Goal: Information Seeking & Learning: Learn about a topic

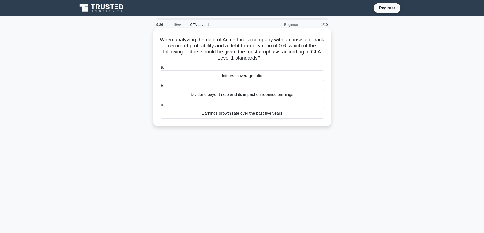
click at [201, 80] on div "Interest coverage ratio" at bounding box center [242, 76] width 165 height 11
click at [160, 69] on input "a. Interest coverage ratio" at bounding box center [160, 67] width 0 height 3
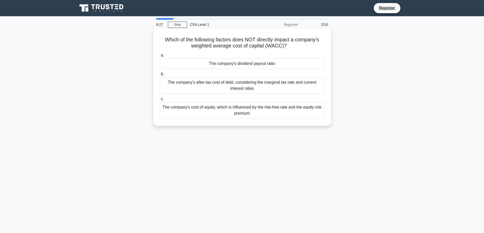
click at [216, 69] on div "The company's dividend payout ratio" at bounding box center [242, 63] width 165 height 11
click at [160, 57] on input "a. The company's dividend payout ratio" at bounding box center [160, 55] width 0 height 3
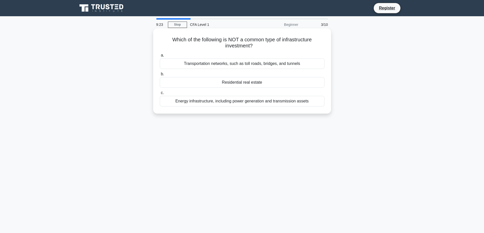
click at [234, 83] on div "Residential real estate" at bounding box center [242, 82] width 165 height 11
click at [160, 76] on input "b. Residential real estate" at bounding box center [160, 74] width 0 height 3
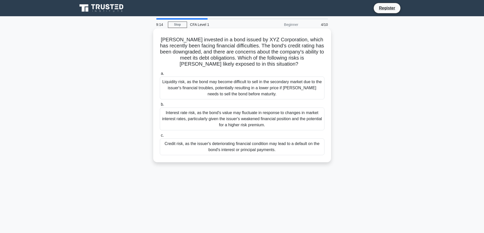
click at [193, 143] on div "Credit risk, as the issuer's deteriorating financial condition may lead to a de…" at bounding box center [242, 147] width 165 height 17
click at [160, 137] on input "c. Credit risk, as the issuer's deteriorating financial condition may lead to a…" at bounding box center [160, 135] width 0 height 3
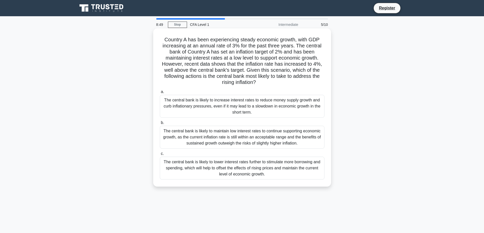
click at [231, 105] on div "The central bank is likely to increase interest rates to reduce money supply gr…" at bounding box center [242, 106] width 165 height 23
click at [160, 94] on input "a. The central bank is likely to increase interest rates to reduce money supply…" at bounding box center [160, 91] width 0 height 3
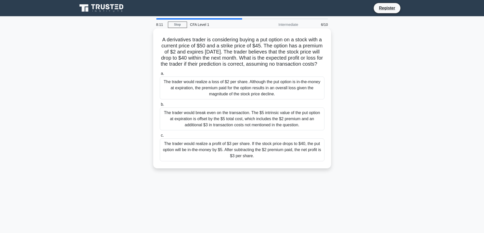
click at [217, 156] on div "The trader would realize a profit of $3 per share. If the stock price drops to …" at bounding box center [242, 150] width 165 height 23
click at [160, 137] on input "c. The trader would realize a profit of $3 per share. If the stock price drops …" at bounding box center [160, 135] width 0 height 3
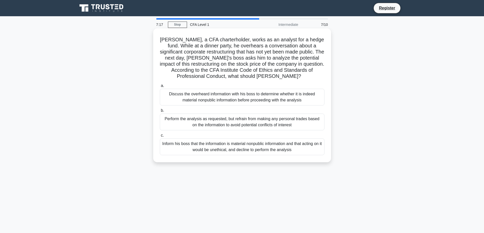
click at [244, 144] on div "Inform his boss that the information is material nonpublic information and that…" at bounding box center [242, 147] width 165 height 17
click at [160, 137] on input "c. Inform his boss that the information is material nonpublic information and t…" at bounding box center [160, 135] width 0 height 3
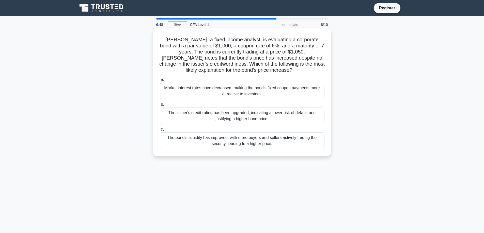
click at [269, 94] on div "Market interest rates have decreased, making the bond's fixed coupon payments m…" at bounding box center [242, 91] width 165 height 17
click at [160, 82] on input "a. Market interest rates have decreased, making the bond's fixed coupon payment…" at bounding box center [160, 79] width 0 height 3
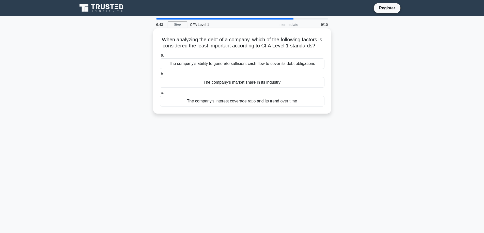
click at [299, 88] on div "The company's market share in its industry" at bounding box center [242, 82] width 165 height 11
click at [160, 76] on input "b. The company's market share in its industry" at bounding box center [160, 74] width 0 height 3
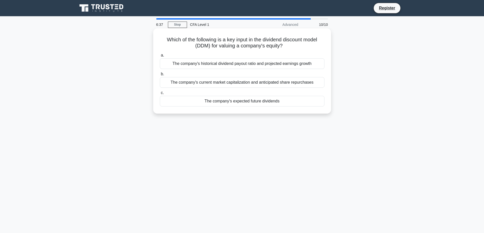
click at [290, 86] on div "The company's current market capitalization and anticipated share repurchases" at bounding box center [242, 82] width 165 height 11
click at [160, 76] on input "b. The company's current market capitalization and anticipated share repurchases" at bounding box center [160, 74] width 0 height 3
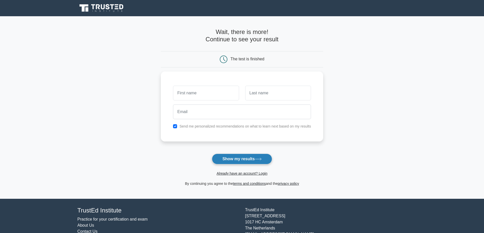
click at [249, 157] on button "Show my results" at bounding box center [242, 159] width 60 height 11
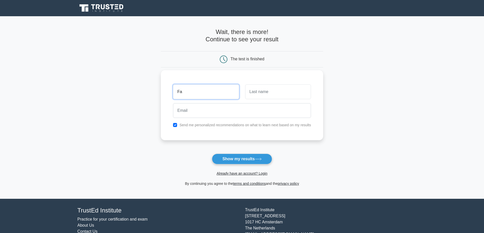
type input "F"
type input "[PERSON_NAME]"
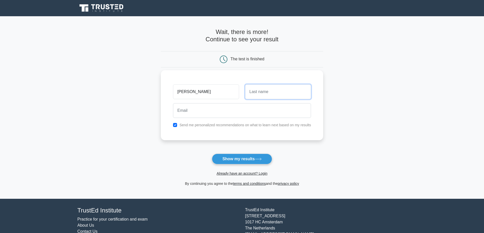
type input "s"
type input "[PERSON_NAME]"
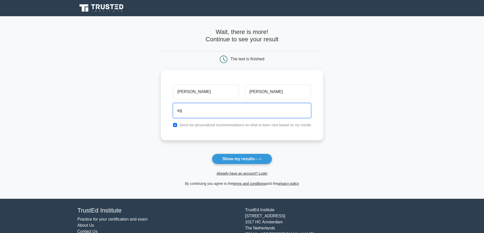
type input "e"
type input "[PERSON_NAME][EMAIL_ADDRESS][PERSON_NAME][DOMAIN_NAME]"
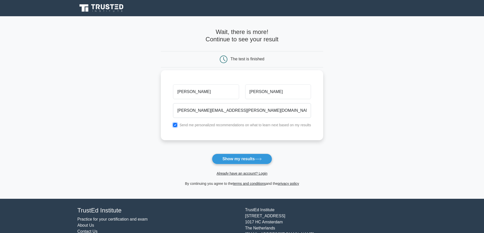
click at [177, 126] on input "checkbox" at bounding box center [175, 125] width 4 height 4
checkbox input "false"
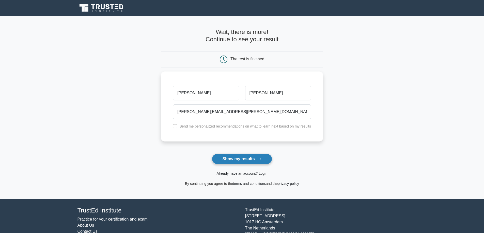
click at [233, 157] on button "Show my results" at bounding box center [242, 159] width 60 height 11
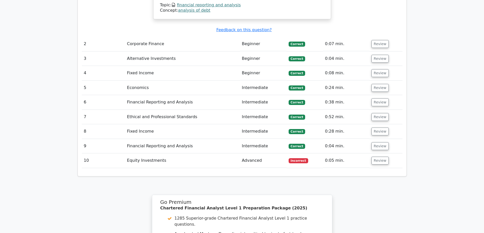
scroll to position [667, 0]
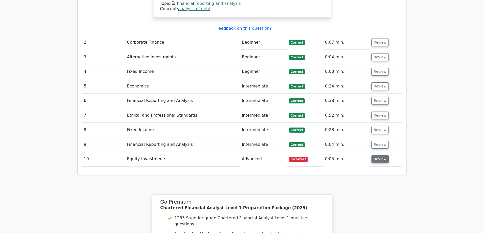
click at [377, 155] on button "Review" at bounding box center [379, 159] width 17 height 8
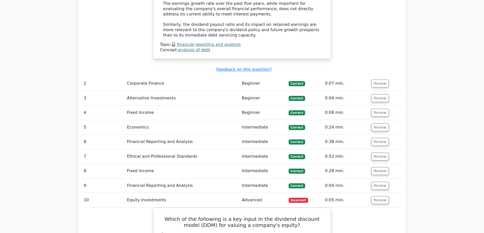
scroll to position [626, 0]
click at [382, 153] on button "Review" at bounding box center [379, 157] width 17 height 8
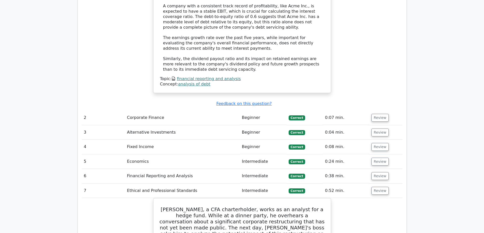
scroll to position [567, 0]
